Goal: Entertainment & Leisure: Consume media (video, audio)

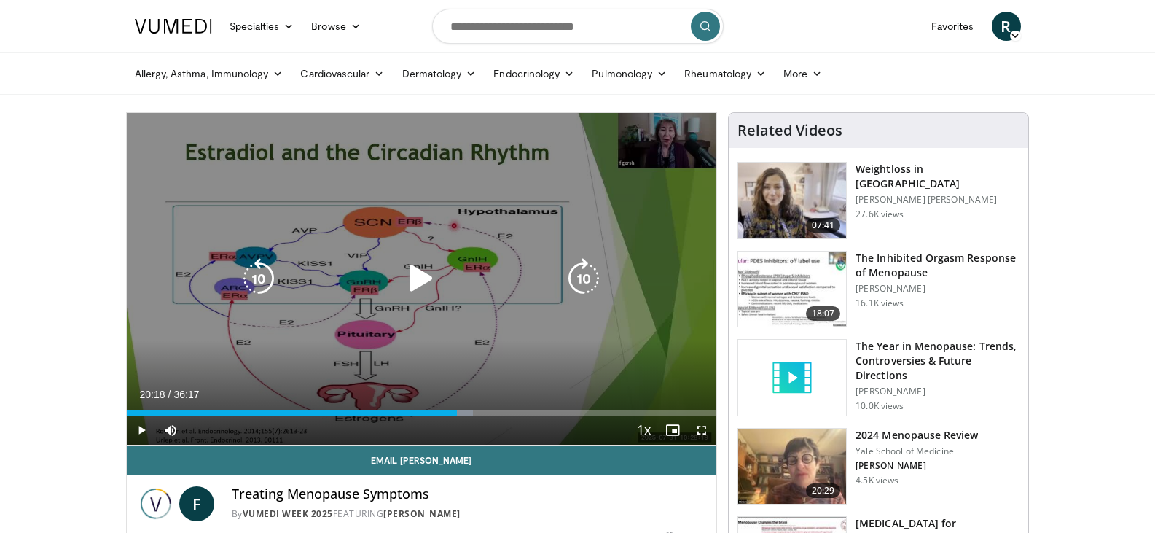
click at [412, 284] on icon "Video Player" at bounding box center [421, 278] width 41 height 41
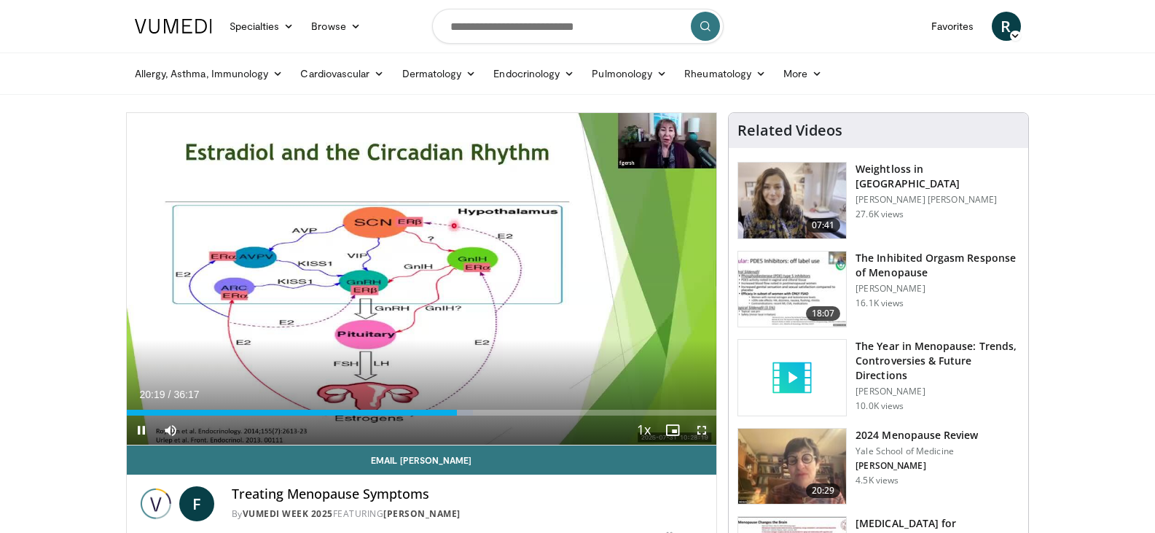
click at [705, 428] on span "Video Player" at bounding box center [701, 429] width 29 height 29
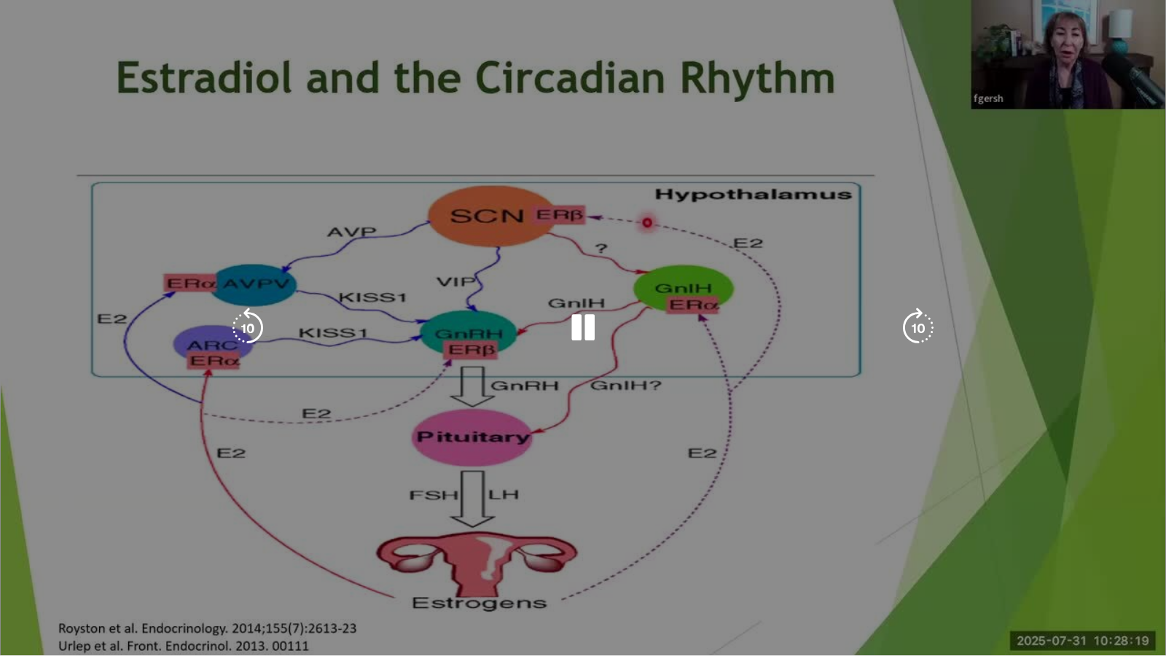
click at [581, 333] on div "10 seconds Tap to unmute" at bounding box center [583, 327] width 1166 height 655
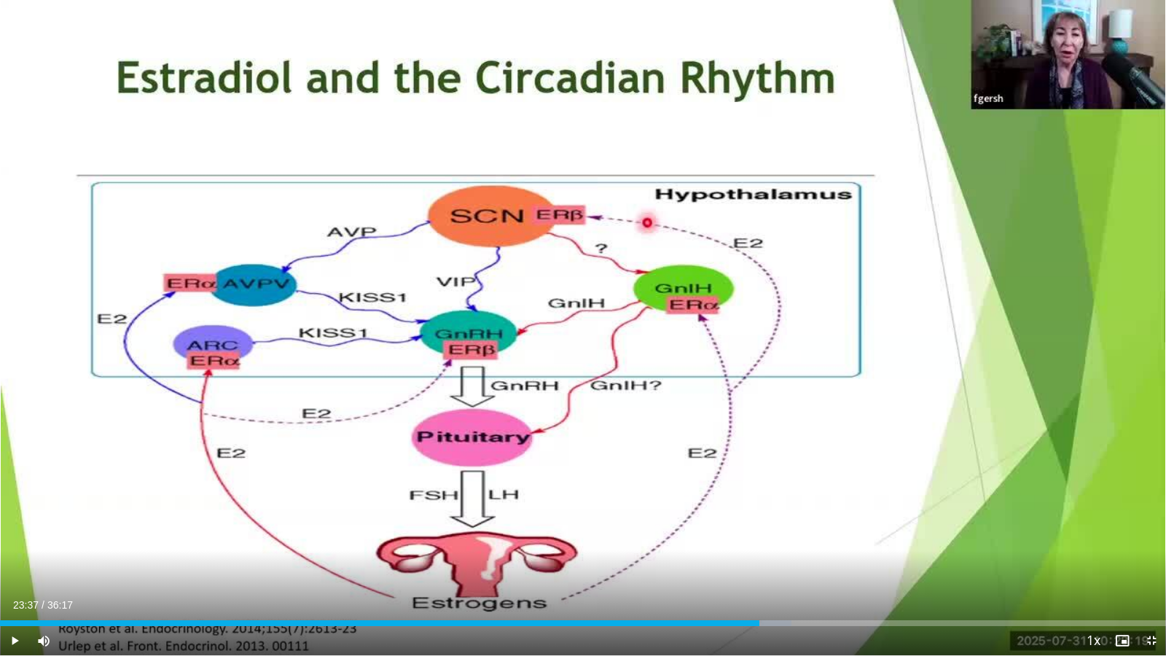
click at [581, 333] on div "10 seconds Tap to unmute" at bounding box center [583, 327] width 1166 height 655
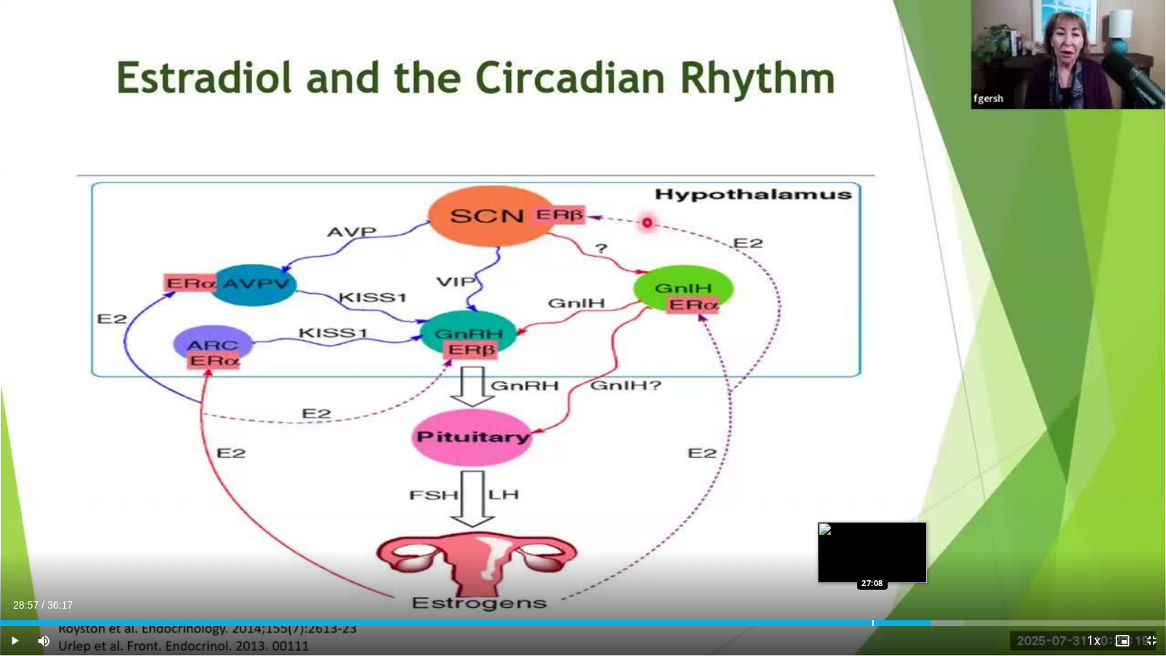
click at [872, 532] on div "Loaded : 82.68% 28:57 27:08" at bounding box center [583, 619] width 1166 height 14
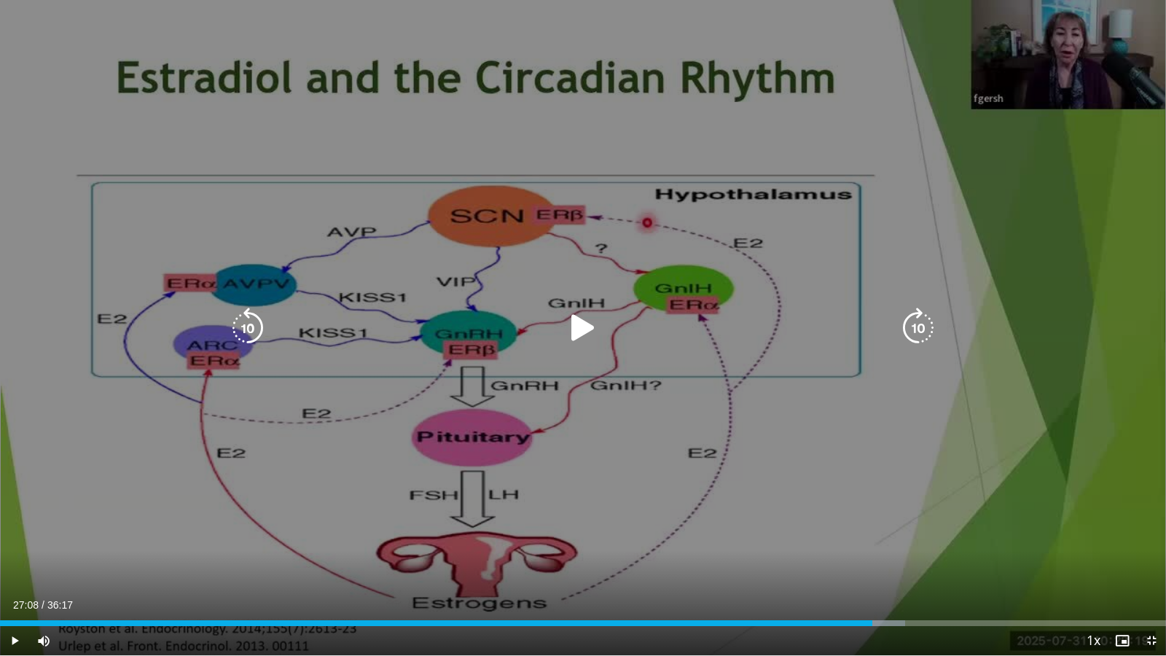
click at [571, 324] on icon "Video Player" at bounding box center [583, 327] width 41 height 41
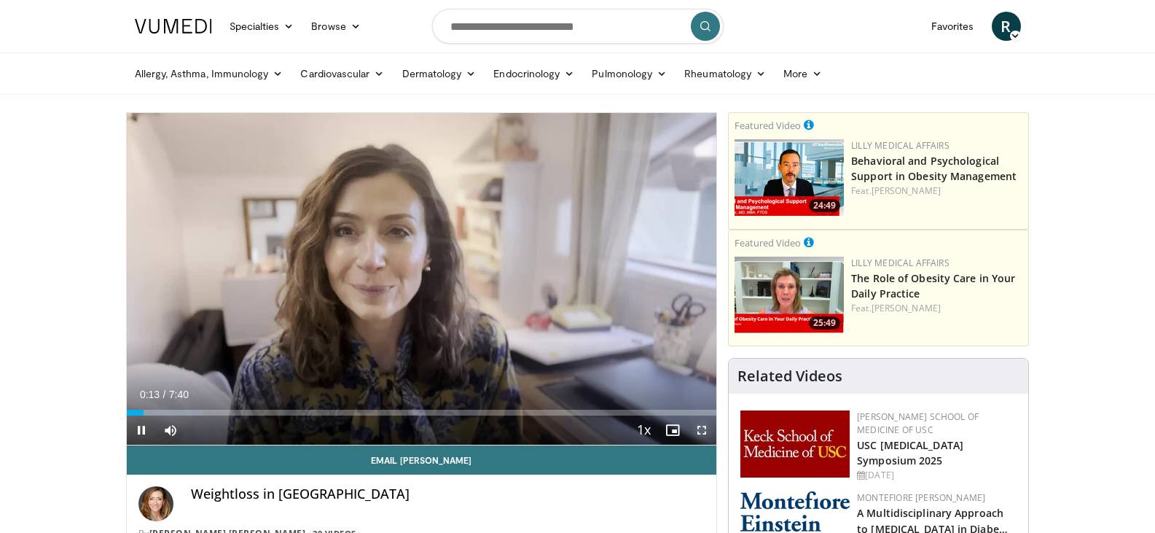
click at [700, 422] on span "Video Player" at bounding box center [701, 429] width 29 height 29
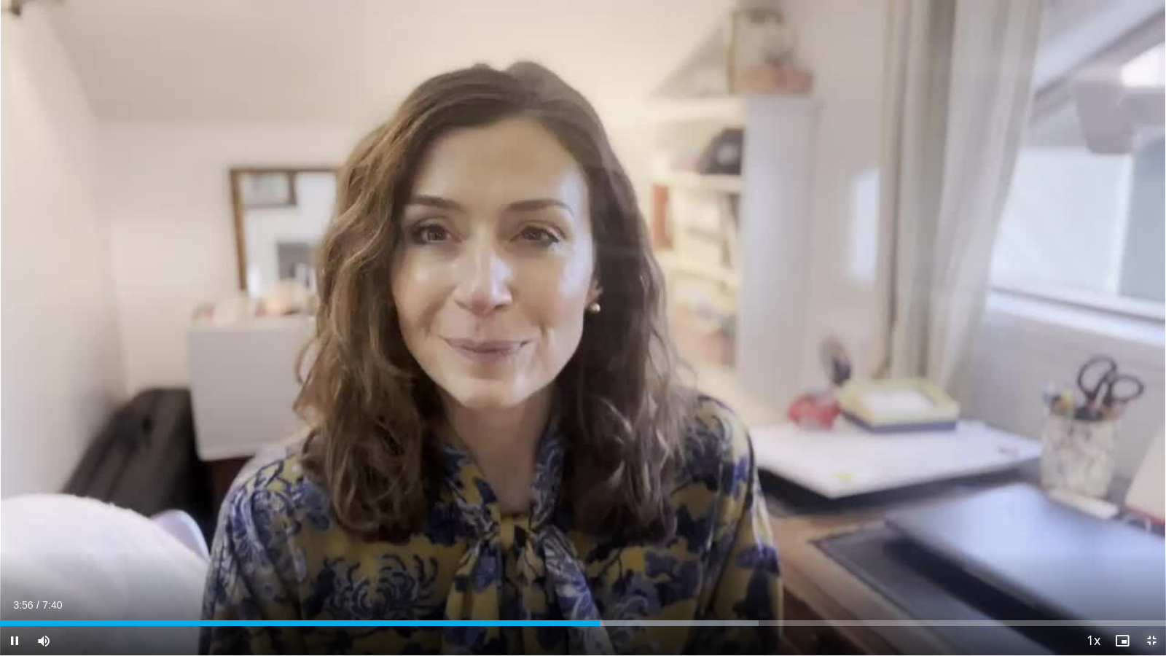
click at [1145, 532] on span "Video Player" at bounding box center [1151, 640] width 29 height 29
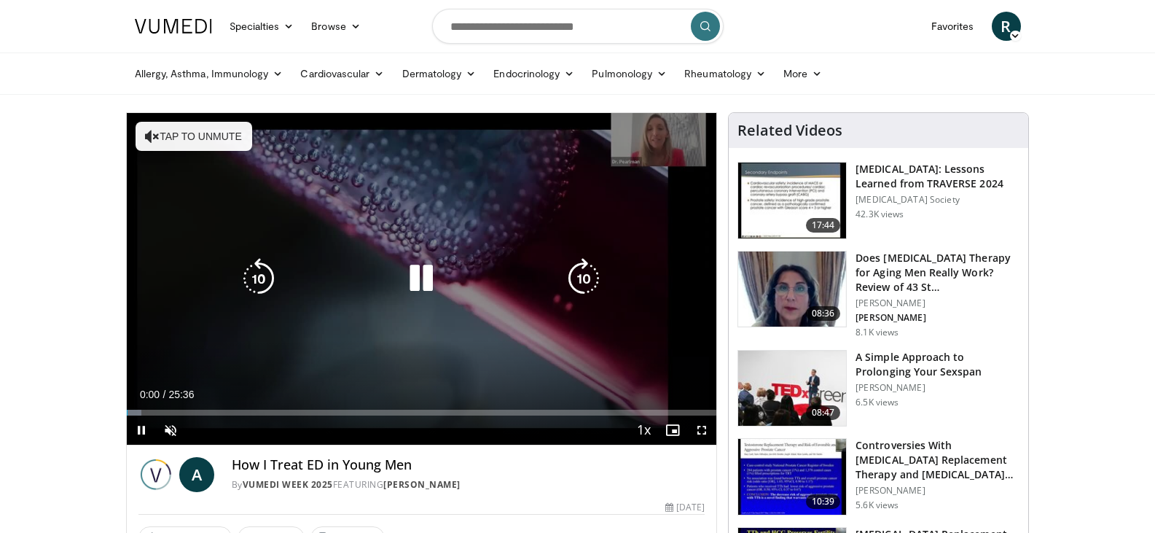
click at [208, 141] on button "Tap to unmute" at bounding box center [194, 136] width 117 height 29
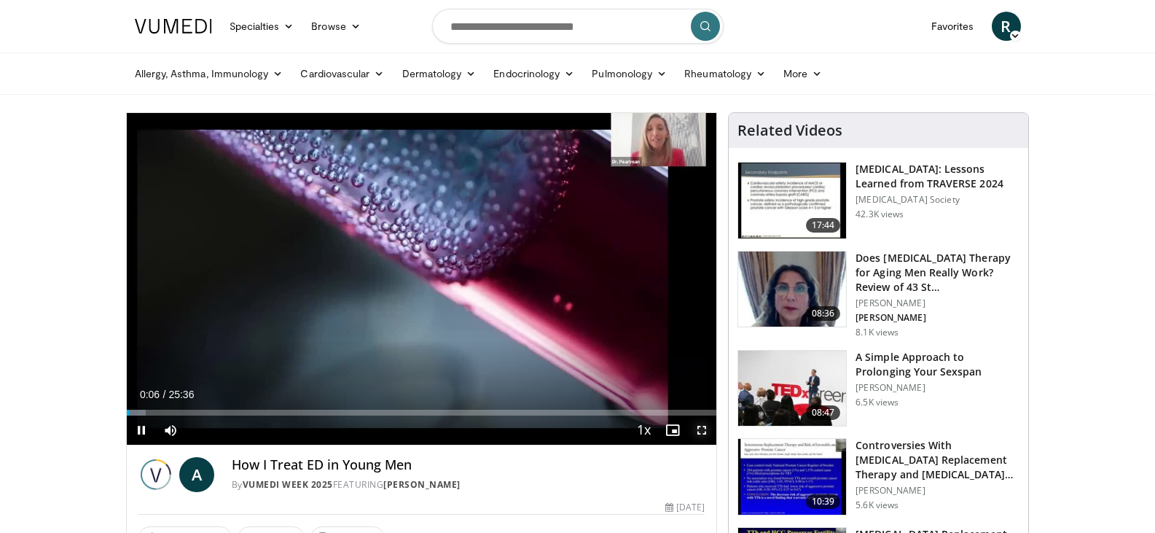
click at [695, 428] on span "Video Player" at bounding box center [701, 429] width 29 height 29
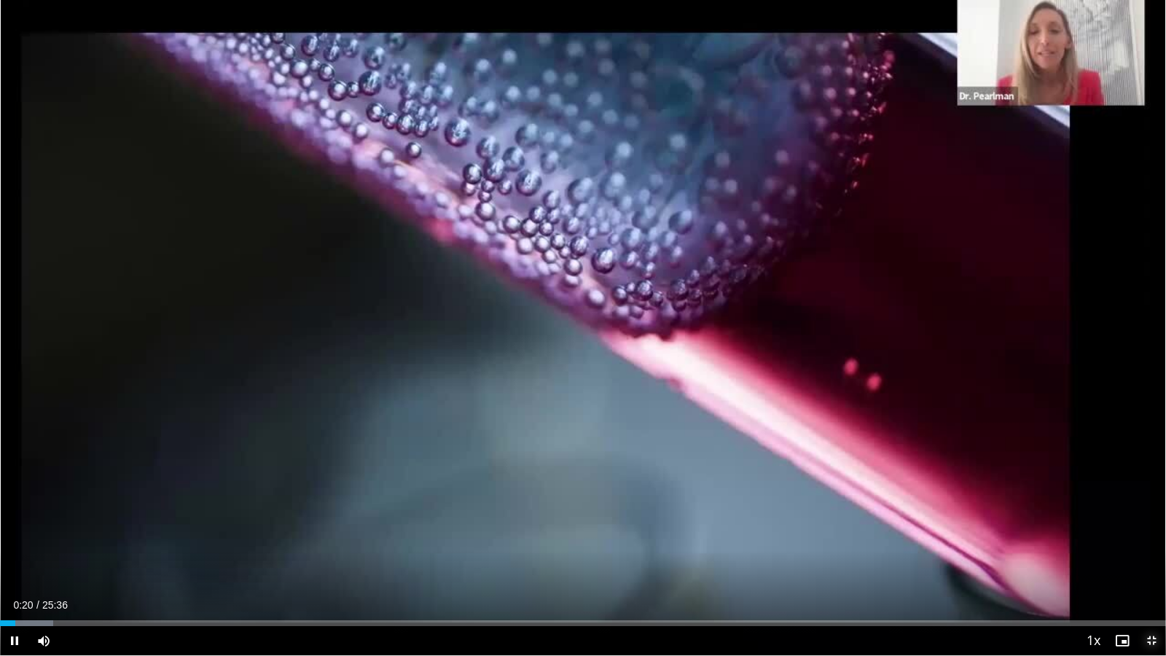
click at [1151, 532] on span "Video Player" at bounding box center [1151, 640] width 29 height 29
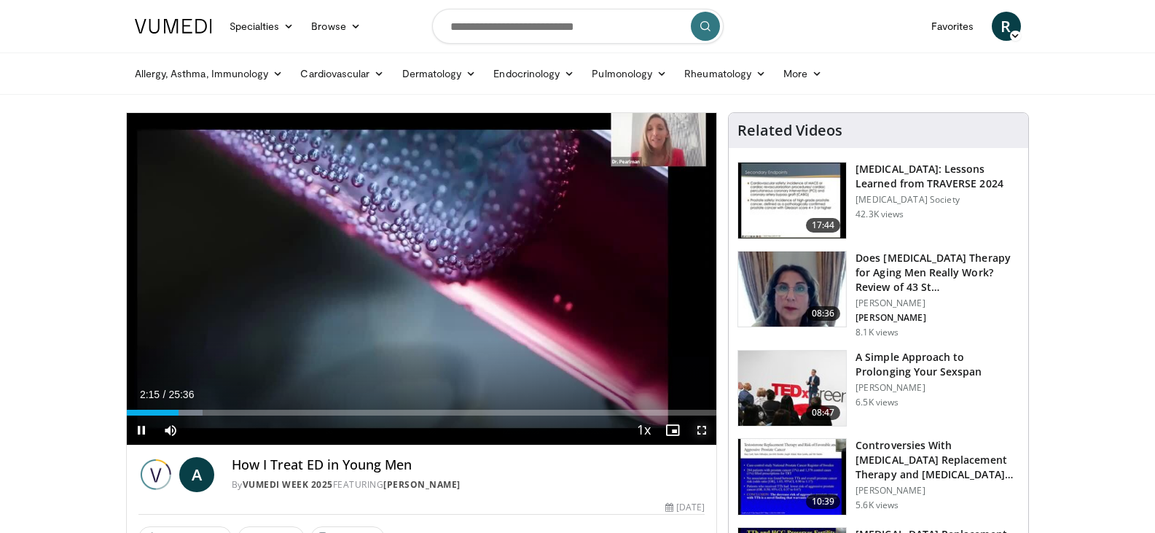
click at [697, 432] on span "Video Player" at bounding box center [701, 429] width 29 height 29
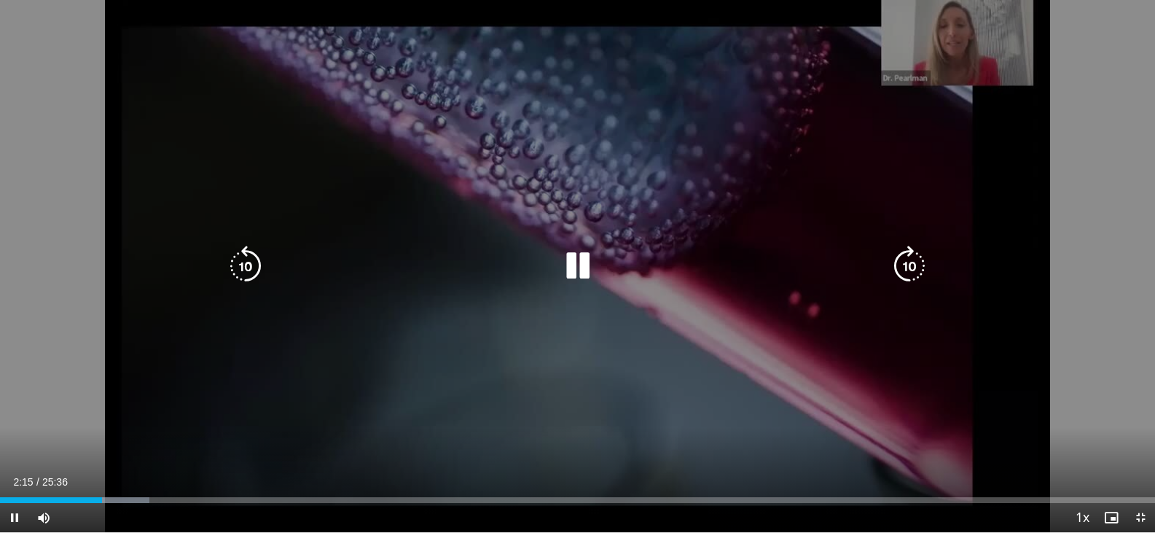
click at [697, 520] on div "10 seconds Tap to unmute" at bounding box center [577, 266] width 1155 height 532
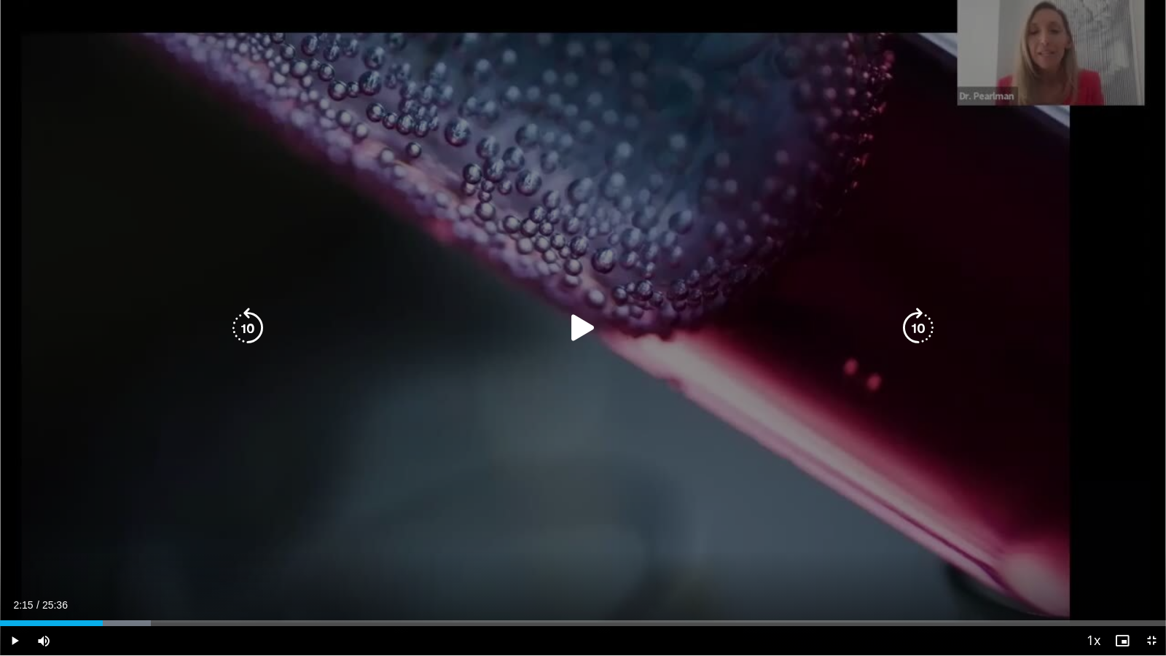
click at [582, 330] on icon "Video Player" at bounding box center [583, 327] width 41 height 41
drag, startPoint x: 491, startPoint y: 413, endPoint x: 456, endPoint y: 421, distance: 35.9
click at [456, 421] on div "10 seconds Tap to unmute" at bounding box center [583, 327] width 1166 height 655
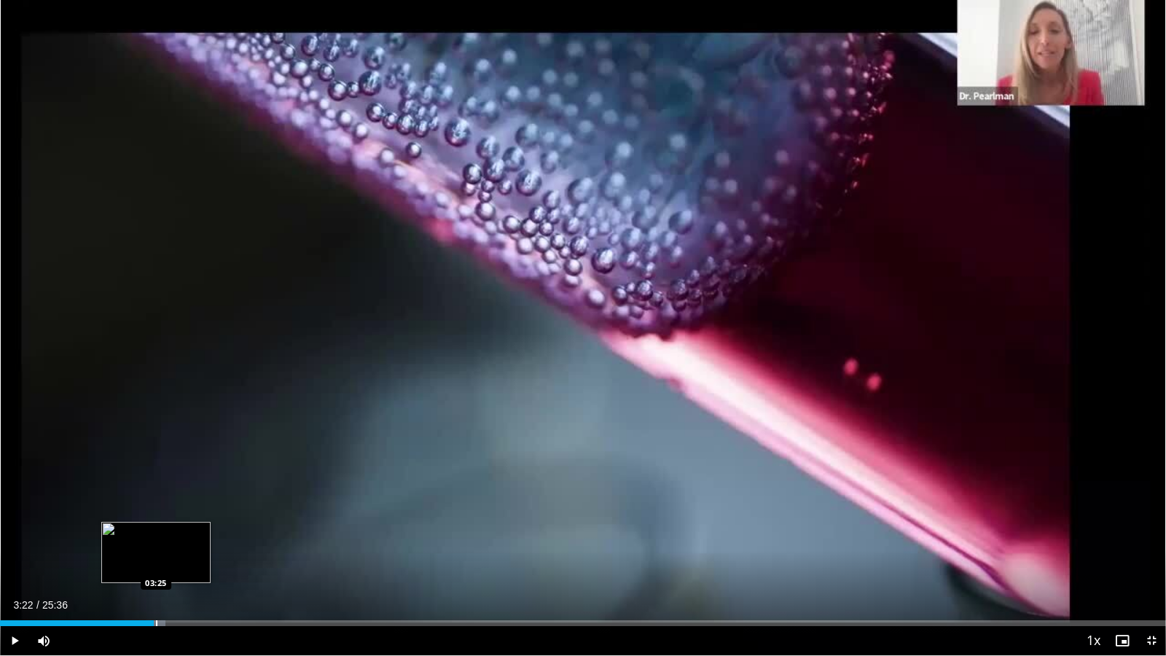
click at [154, 532] on div "Loaded : 14.20% 03:22 03:25" at bounding box center [583, 623] width 1166 height 6
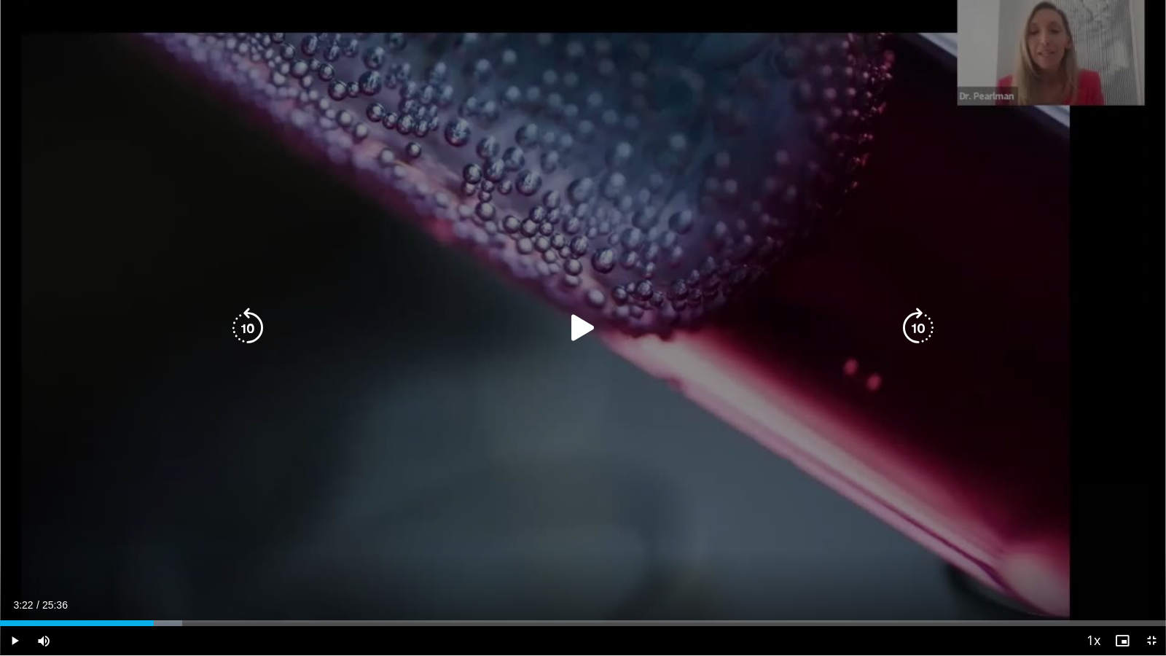
click at [366, 434] on div "10 seconds Tap to unmute" at bounding box center [583, 327] width 1166 height 655
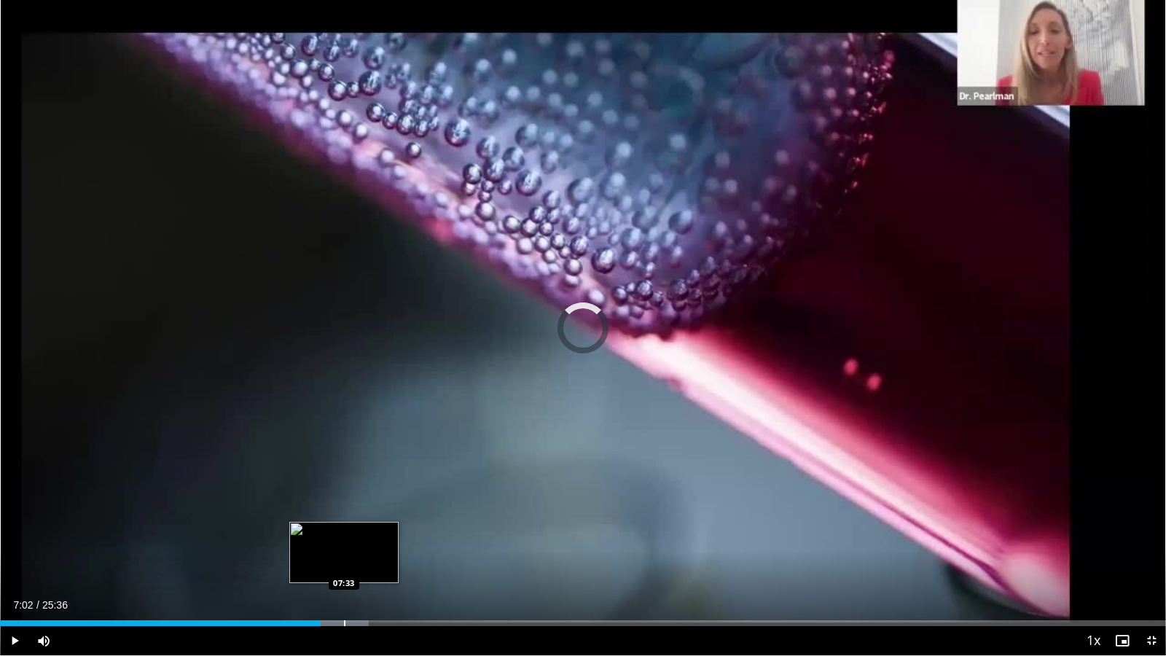
click at [344, 532] on div "Progress Bar" at bounding box center [344, 623] width 1 height 6
click at [368, 532] on div "Loaded : 33.85% 08:04 08:04" at bounding box center [583, 619] width 1166 height 14
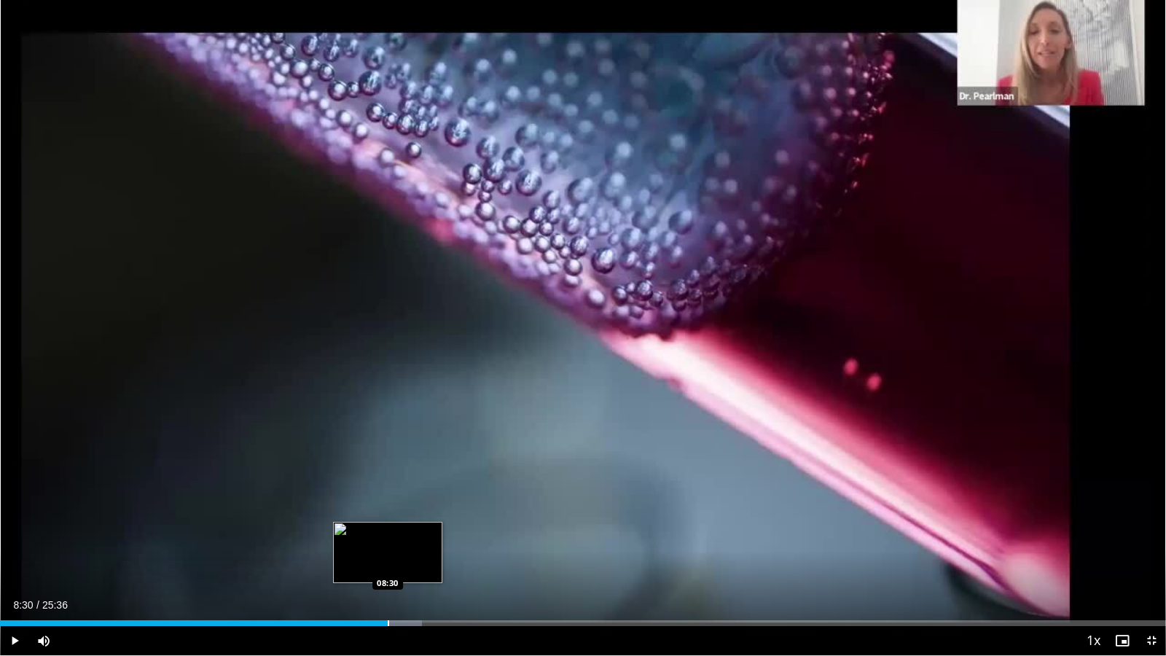
click at [388, 532] on div "Loaded : 36.16% 08:07 08:30" at bounding box center [583, 619] width 1166 height 14
click at [405, 532] on div "Loaded : 37.45% 08:53 08:53" at bounding box center [583, 619] width 1166 height 14
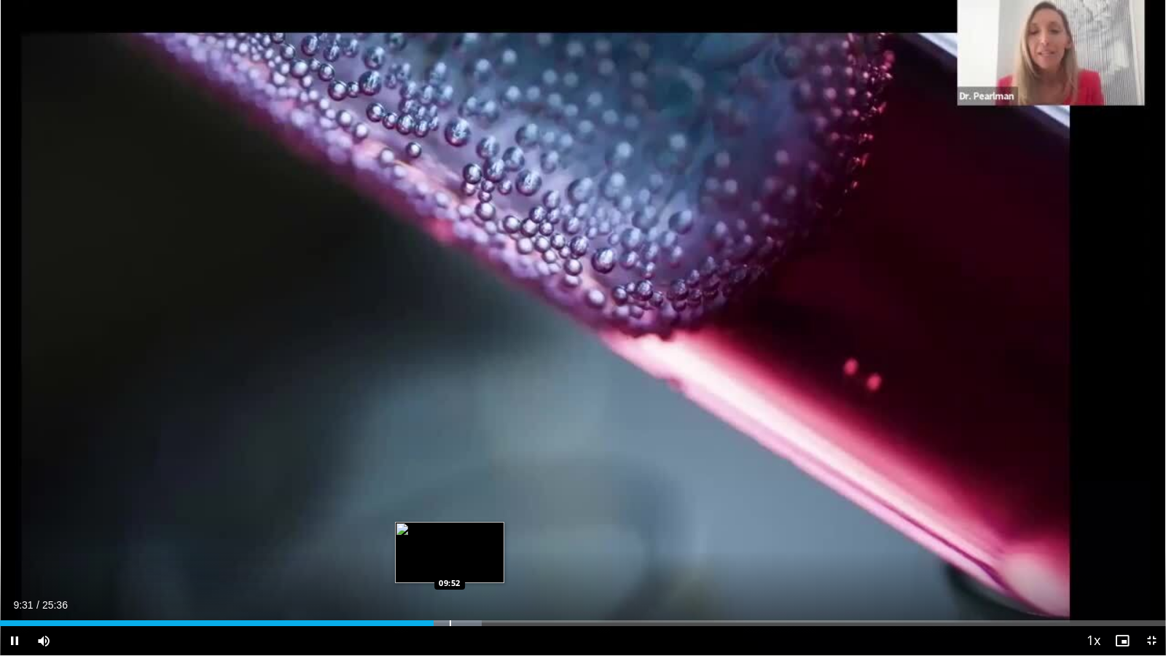
click at [450, 532] on video-js "**********" at bounding box center [583, 328] width 1166 height 656
click at [462, 532] on div "Progress Bar" at bounding box center [462, 623] width 1 height 6
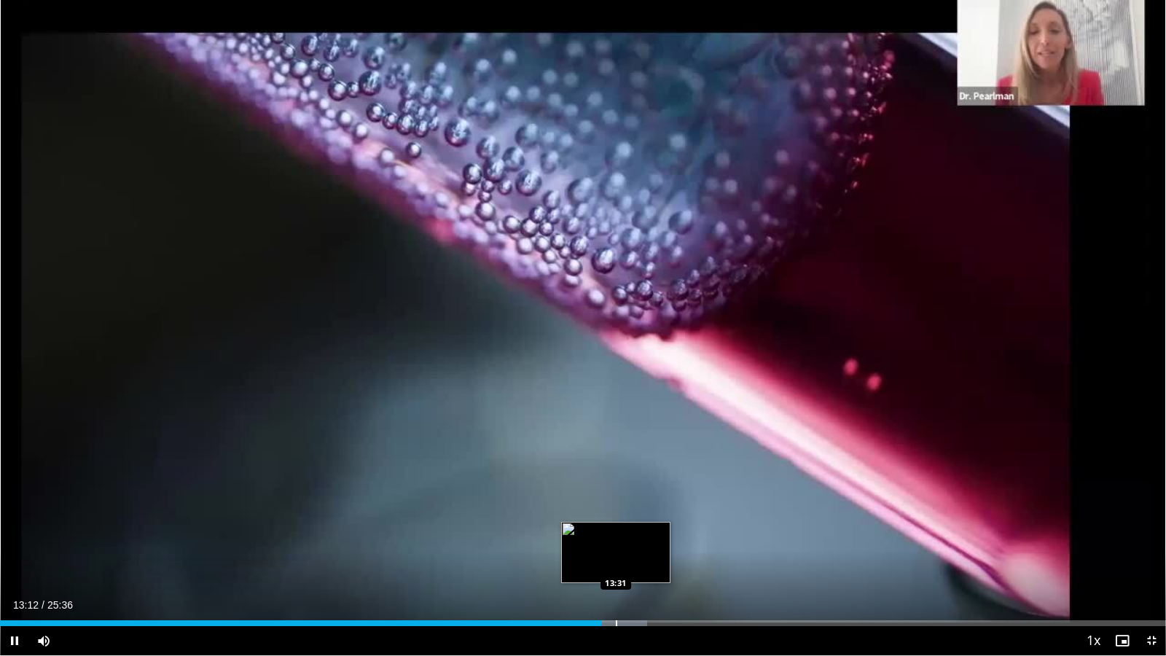
click at [616, 532] on div "Progress Bar" at bounding box center [616, 623] width 1 height 6
click at [640, 532] on div "Loaded : 57.29% 14:02 14:02" at bounding box center [583, 619] width 1166 height 14
click at [638, 532] on div "Progress Bar" at bounding box center [638, 623] width 1 height 6
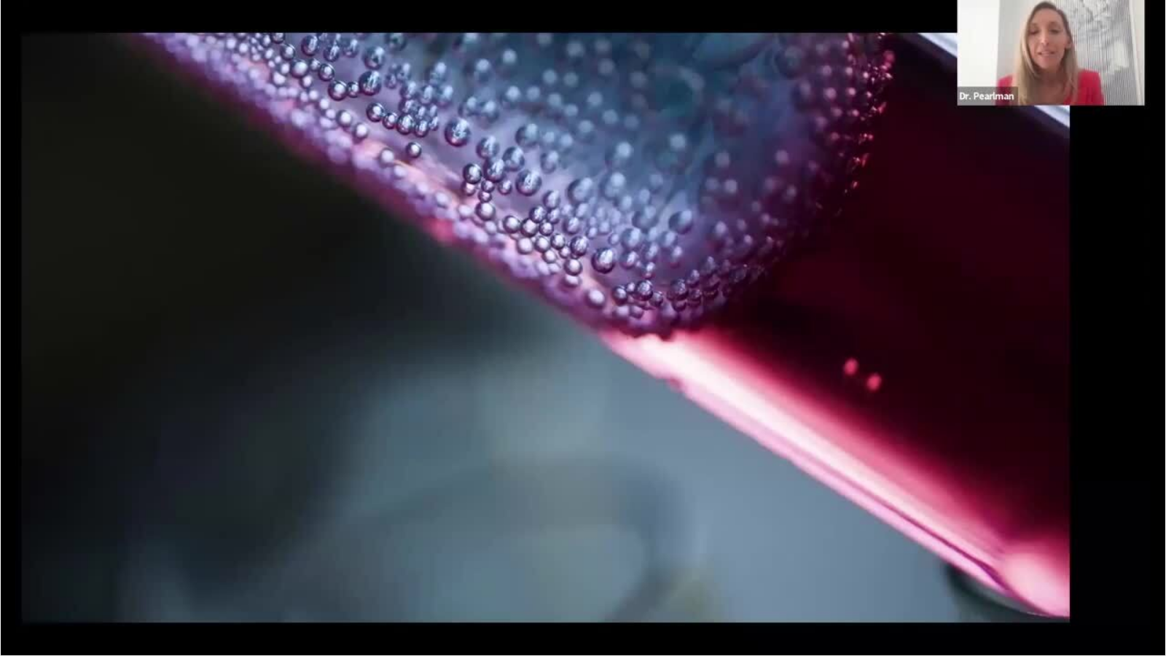
click at [626, 532] on video-js "**********" at bounding box center [583, 328] width 1166 height 656
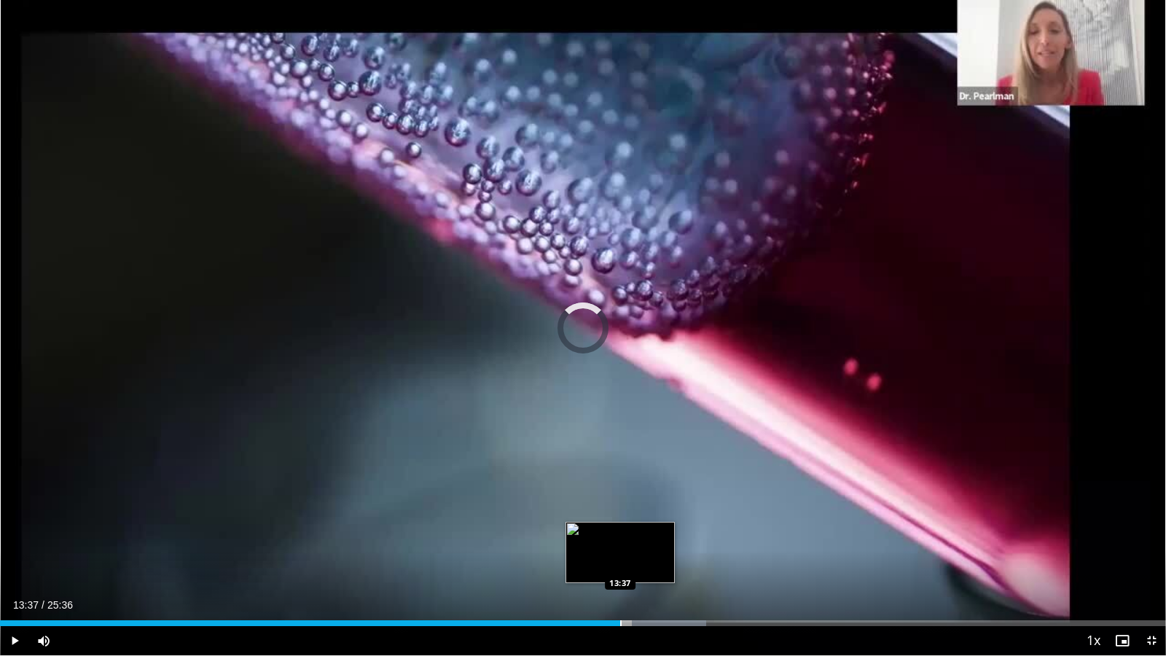
click at [620, 532] on div "Progress Bar" at bounding box center [620, 623] width 1 height 6
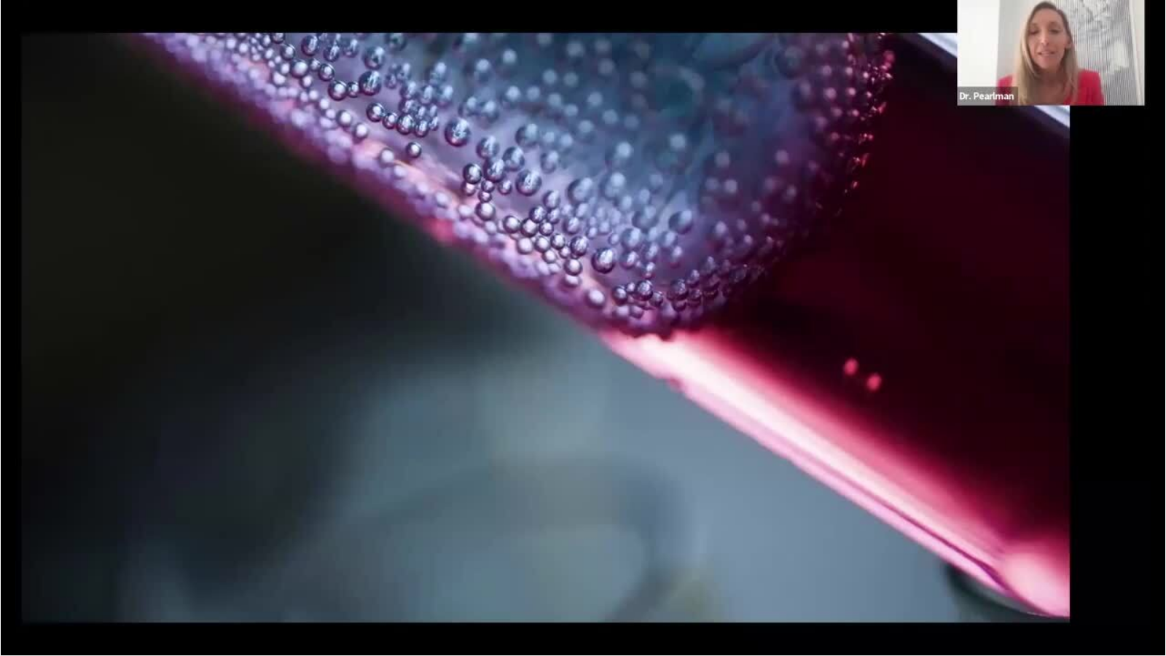
click at [624, 532] on div "10 seconds Tap to unmute" at bounding box center [583, 327] width 1166 height 655
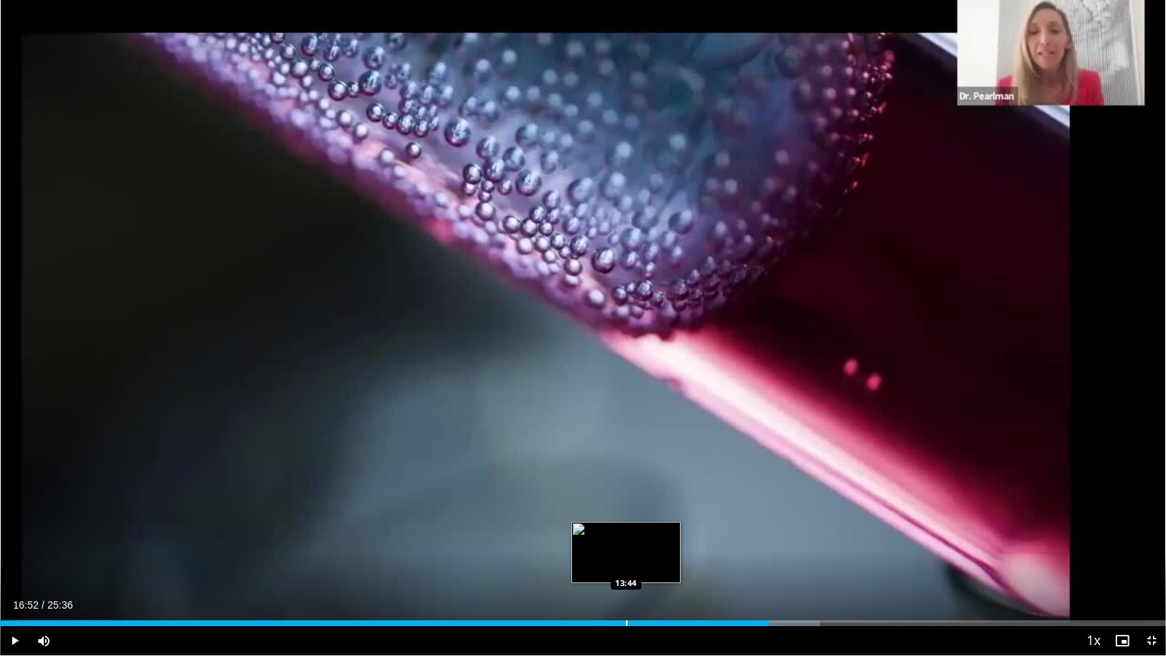
click at [626, 532] on div "Loaded : 70.31% 16:52 13:44" at bounding box center [583, 619] width 1166 height 14
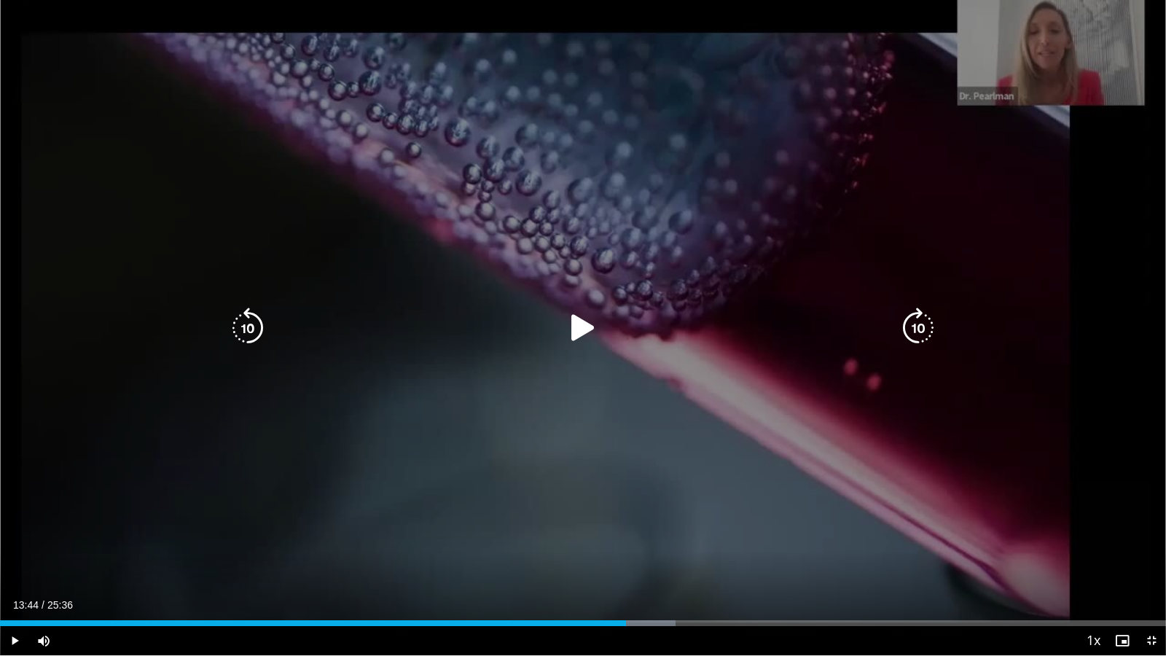
click at [575, 326] on icon "Video Player" at bounding box center [583, 327] width 41 height 41
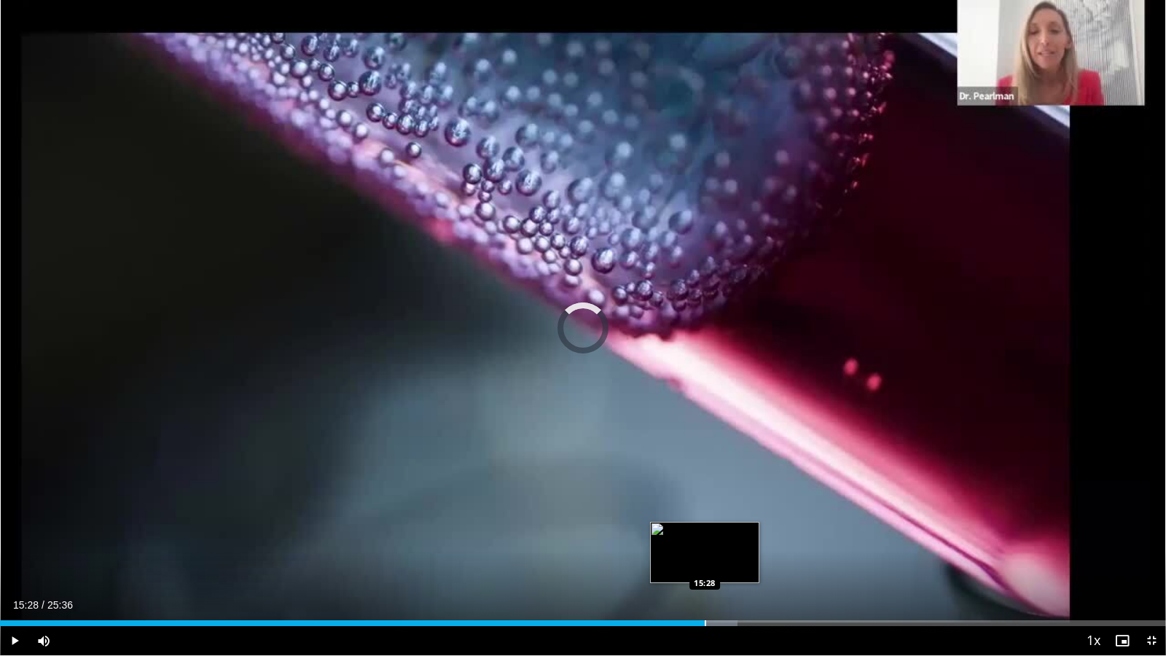
click at [705, 532] on div "Progress Bar" at bounding box center [705, 623] width 1 height 6
click at [716, 532] on div "Progress Bar" at bounding box center [716, 623] width 1 height 6
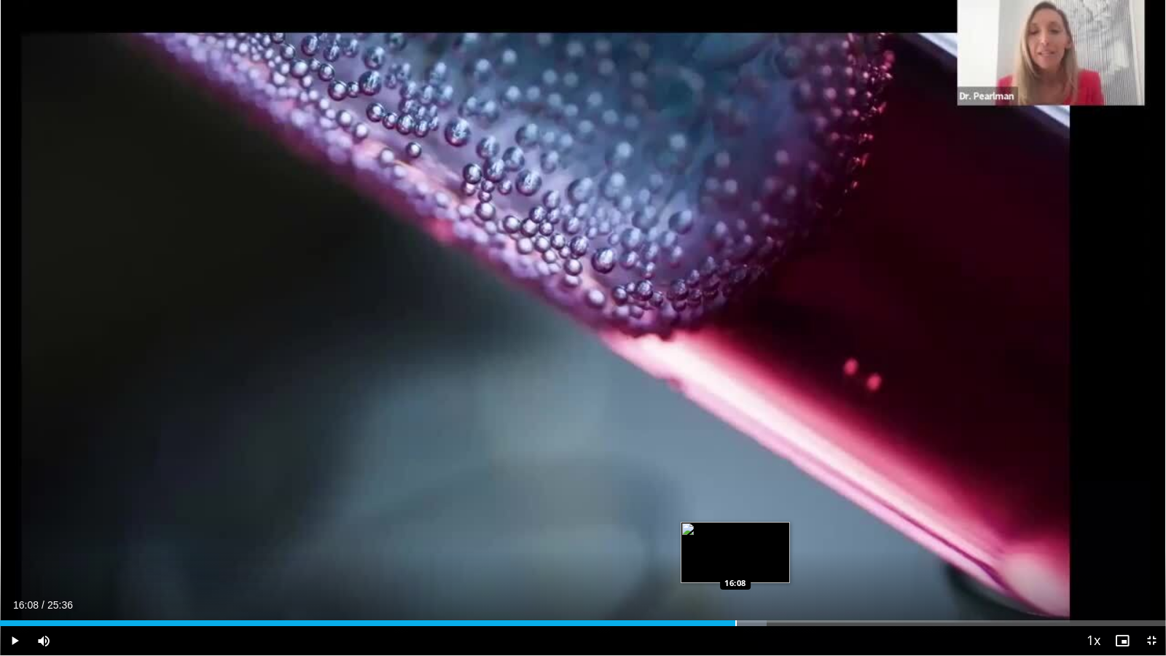
click at [735, 532] on div "Progress Bar" at bounding box center [735, 623] width 1 height 6
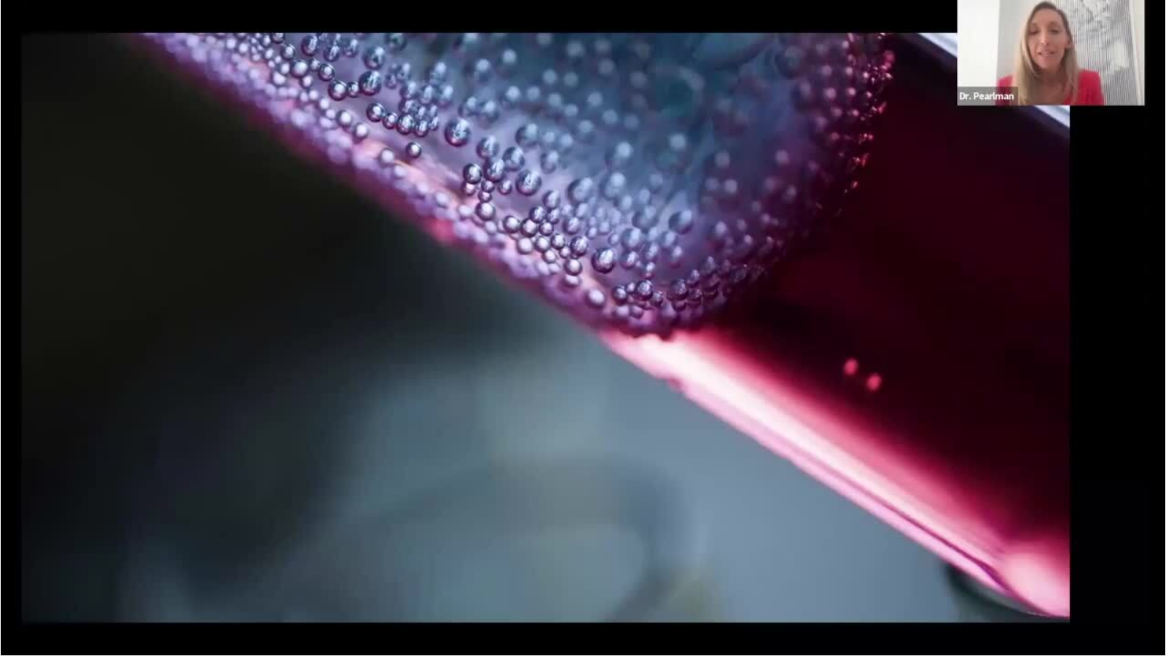
click at [747, 532] on video-js "**********" at bounding box center [583, 328] width 1166 height 656
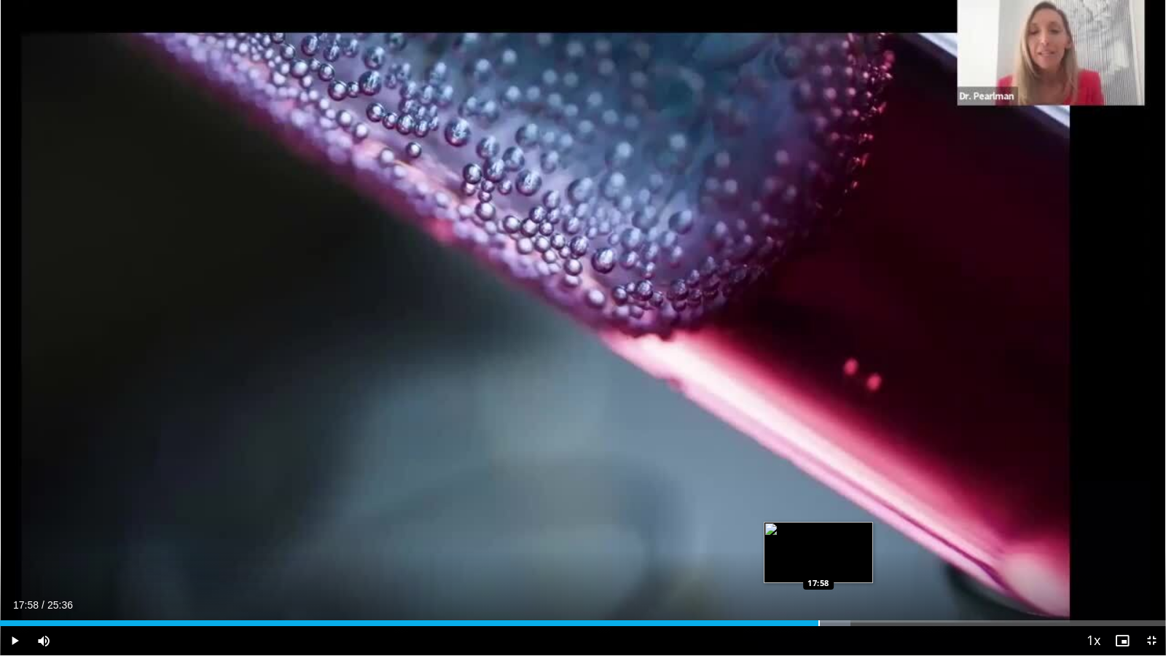
click at [818, 532] on div "Progress Bar" at bounding box center [818, 623] width 1 height 6
click at [814, 532] on div "Progress Bar" at bounding box center [813, 623] width 1 height 6
click at [807, 532] on div "Progress Bar" at bounding box center [807, 623] width 1 height 6
click at [811, 532] on video-js "**********" at bounding box center [583, 328] width 1166 height 656
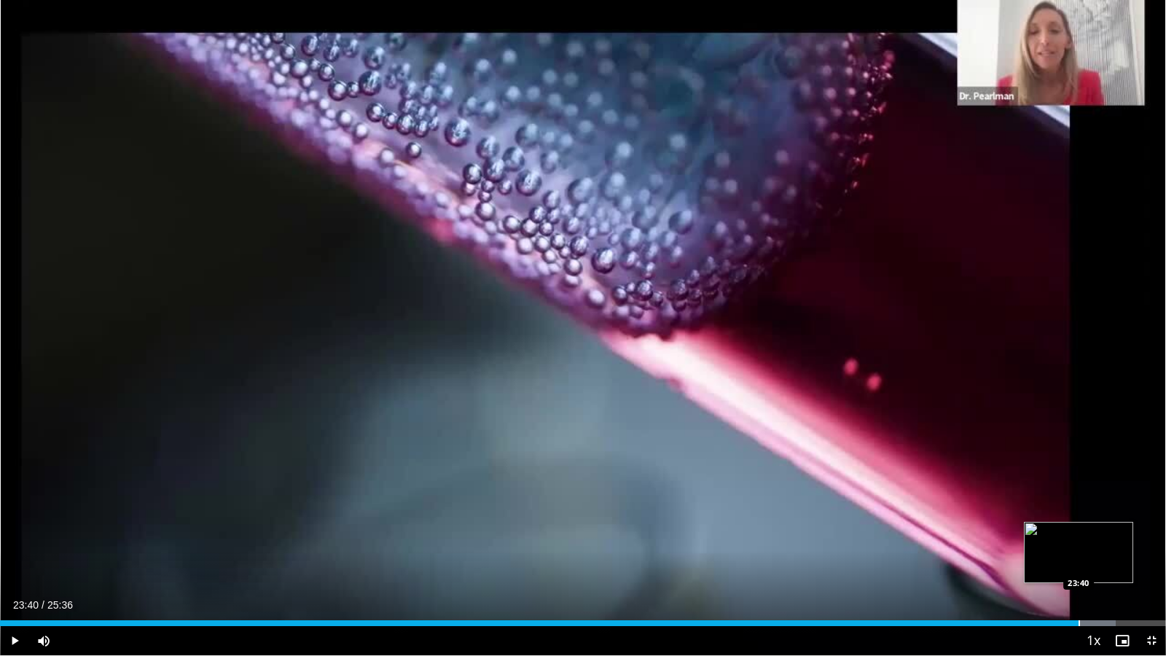
click at [1078, 532] on div "Progress Bar" at bounding box center [1078, 623] width 1 height 6
click at [1150, 532] on span "Video Player" at bounding box center [1151, 640] width 29 height 29
